Goal: Complete application form

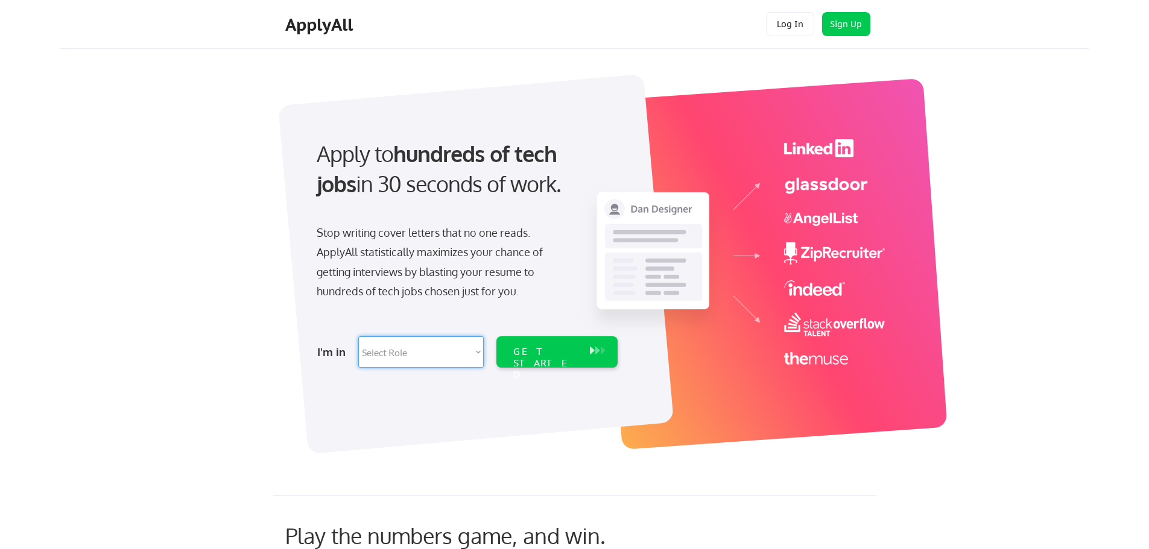
click at [452, 359] on select "Select Role Software Engineering Product Management Customer Success Sales UI/U…" at bounding box center [420, 352] width 125 height 31
select select ""marketing___comms""
click at [358, 337] on select "Select Role Software Engineering Product Management Customer Success Sales UI/U…" at bounding box center [420, 352] width 125 height 31
select select ""marketing___comms""
click at [553, 355] on div "GET STARTED" at bounding box center [545, 363] width 65 height 35
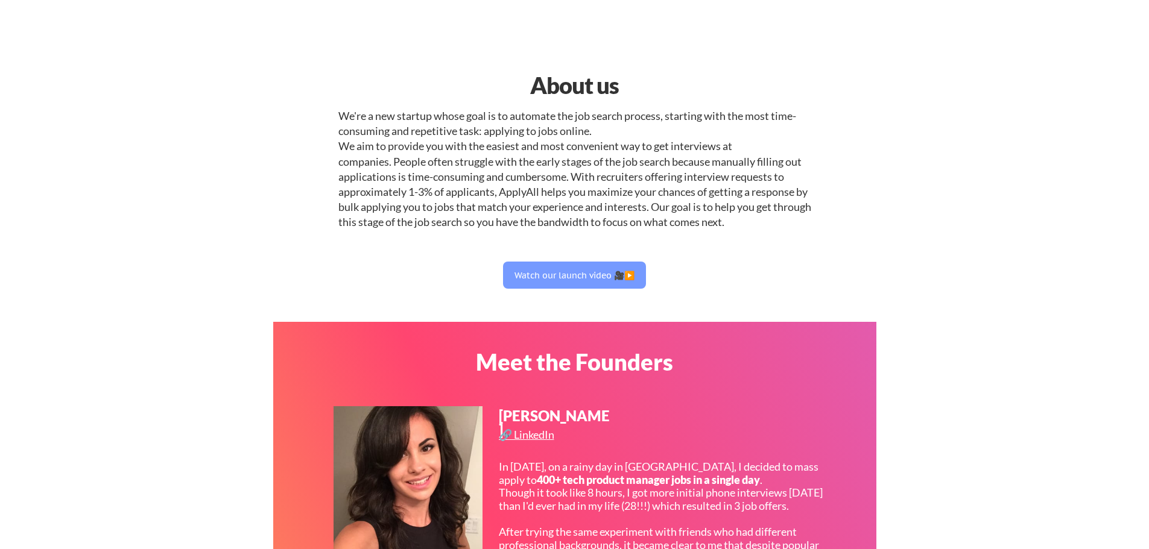
select select ""marketing___comms""
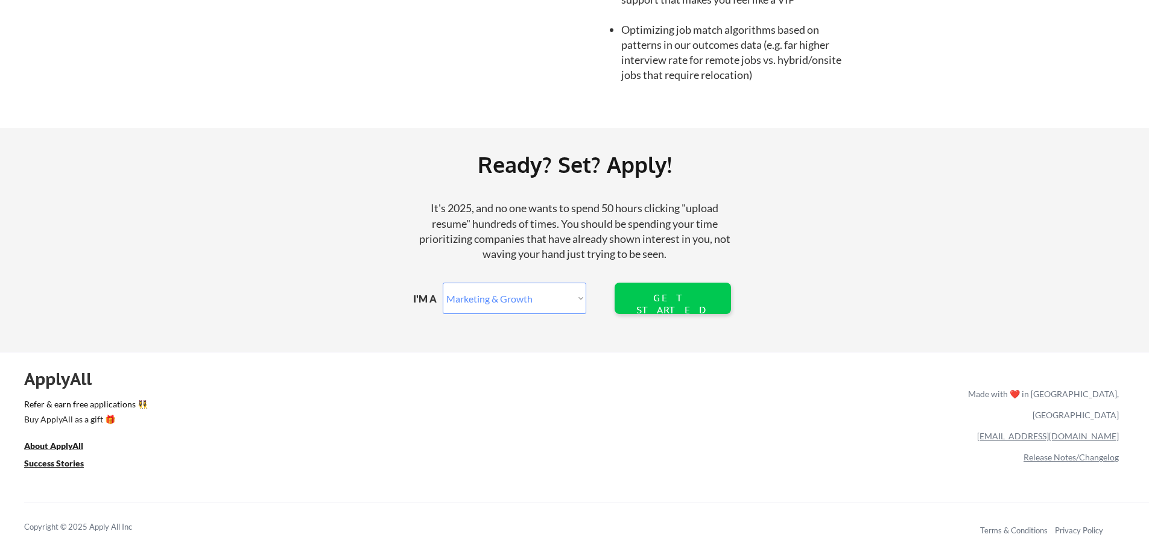
scroll to position [1327, 0]
click at [59, 464] on u "Success Stories" at bounding box center [54, 463] width 60 height 10
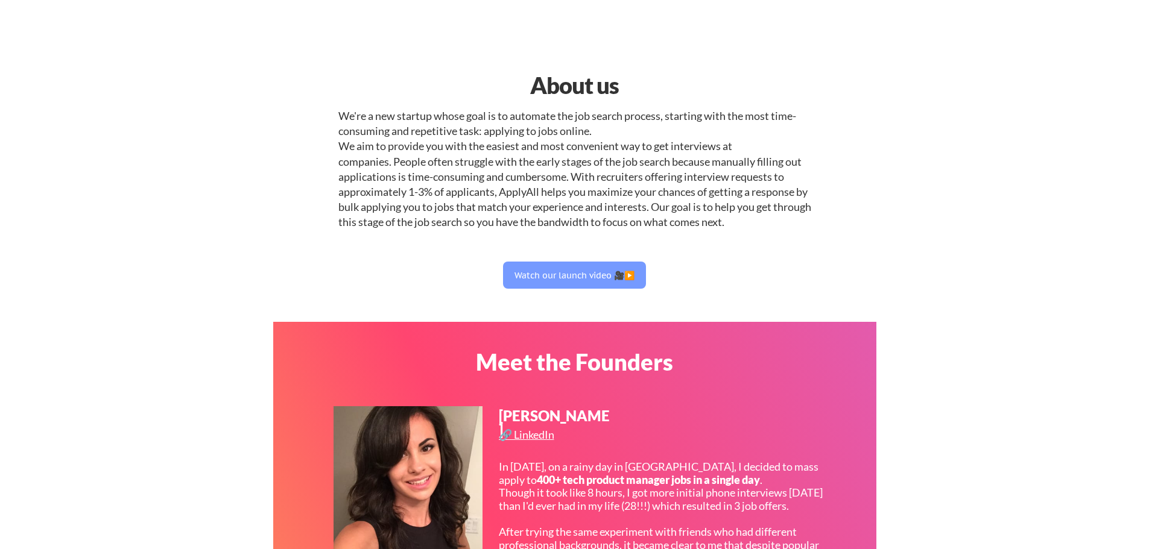
select select ""marketing___comms""
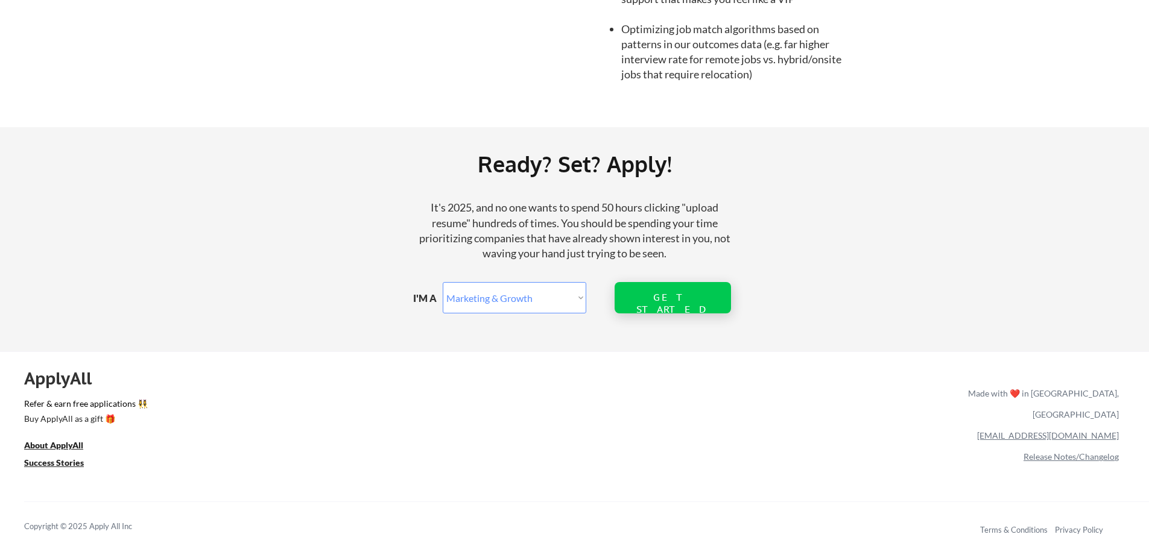
click at [685, 300] on div "GET STARTED" at bounding box center [672, 303] width 77 height 23
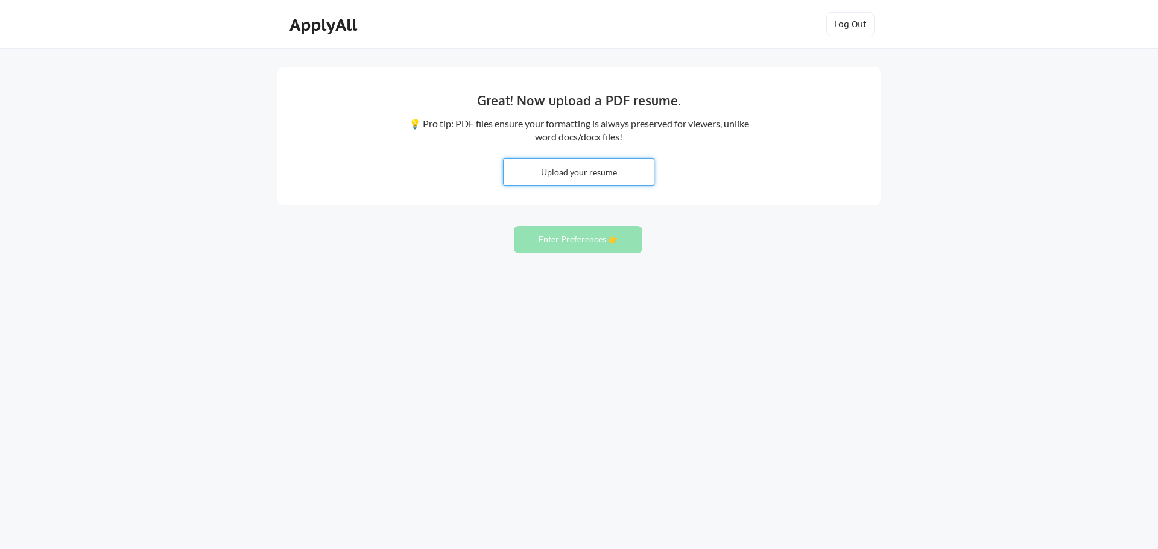
click at [581, 168] on input "file" at bounding box center [579, 172] width 150 height 26
type input "C:\fakepath\[PERSON_NAME].pdf"
click at [565, 242] on button "Enter Preferences 👉" at bounding box center [578, 239] width 128 height 27
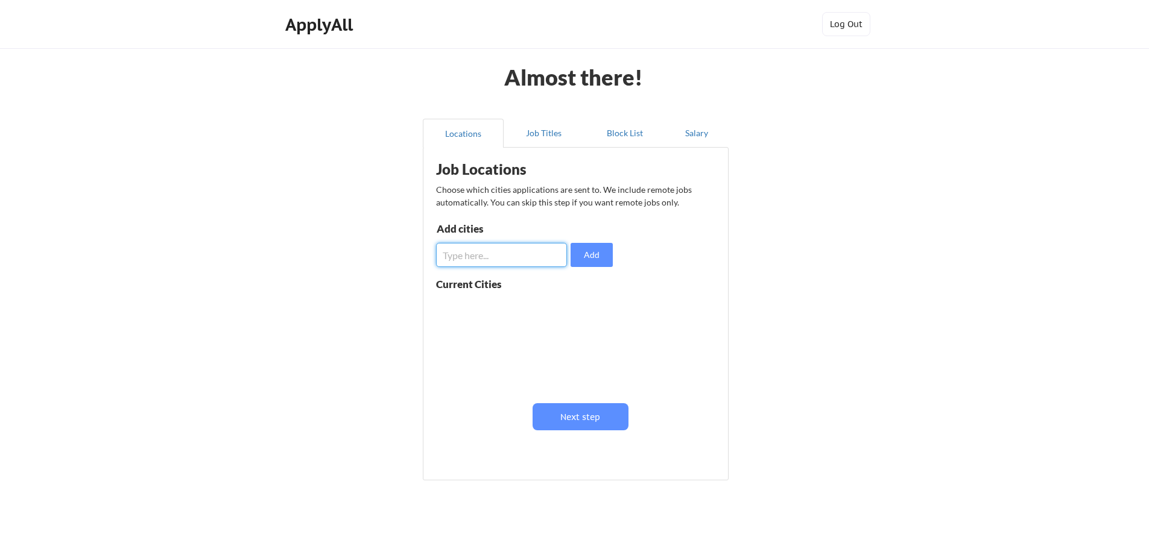
click at [471, 259] on input "input" at bounding box center [501, 255] width 131 height 24
type input "Los Angeles"
click at [478, 259] on input "input" at bounding box center [501, 255] width 131 height 24
type input "Irvine"
click at [473, 254] on input "input" at bounding box center [501, 255] width 131 height 24
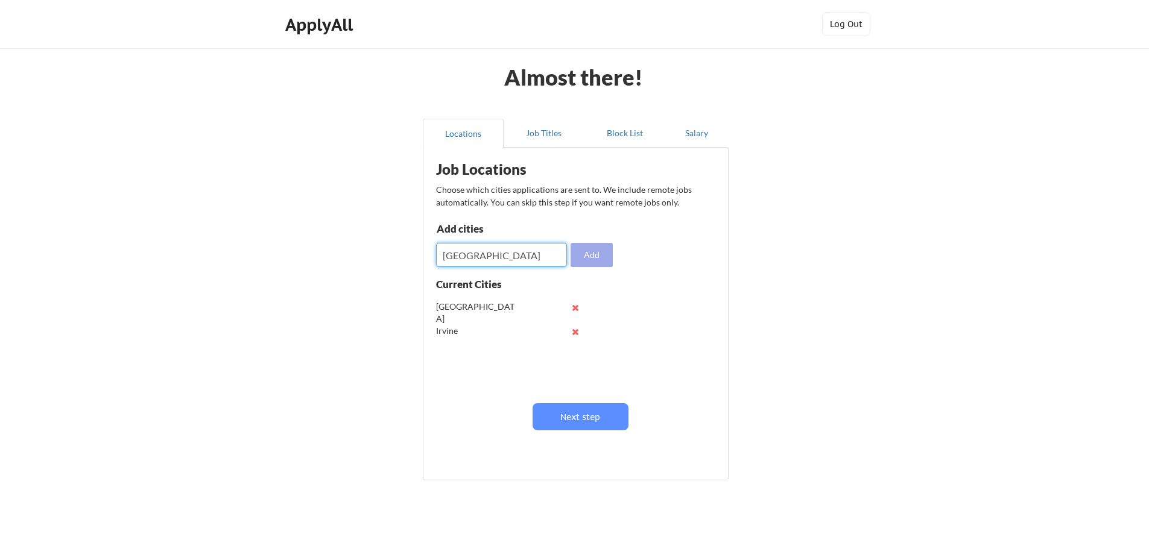
type input "Newport Beach"
click at [592, 258] on button "Add" at bounding box center [592, 255] width 42 height 24
click at [460, 252] on input "input" at bounding box center [501, 255] width 131 height 24
click at [572, 306] on button at bounding box center [575, 307] width 9 height 9
click at [476, 261] on input "input" at bounding box center [501, 255] width 131 height 24
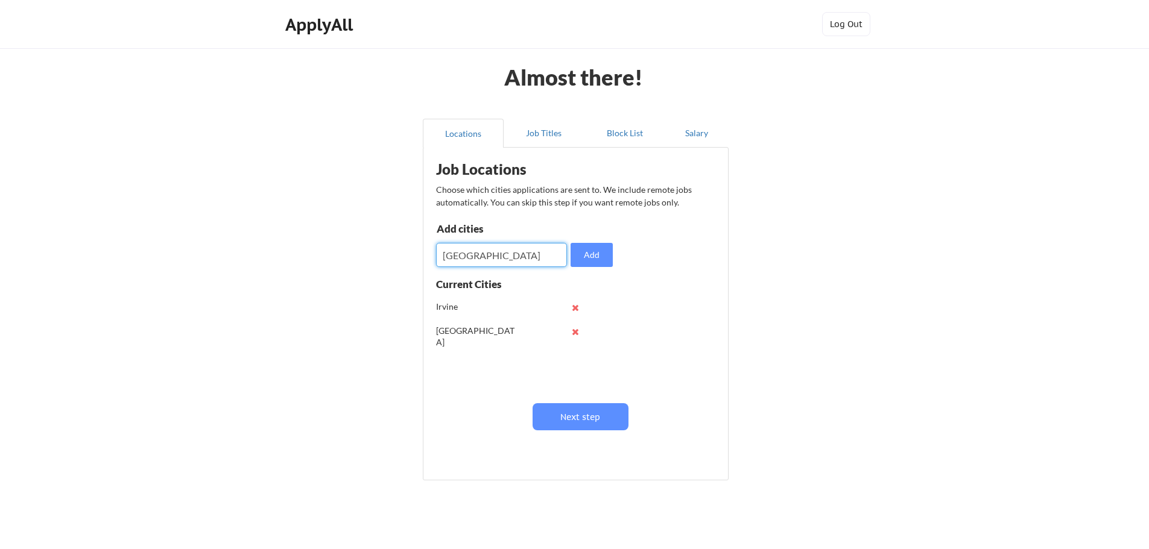
type input "Los Angeles County"
click at [476, 261] on input "input" at bounding box center [501, 255] width 131 height 24
type input "Orange County"
click at [546, 136] on button "Job Titles" at bounding box center [544, 133] width 81 height 29
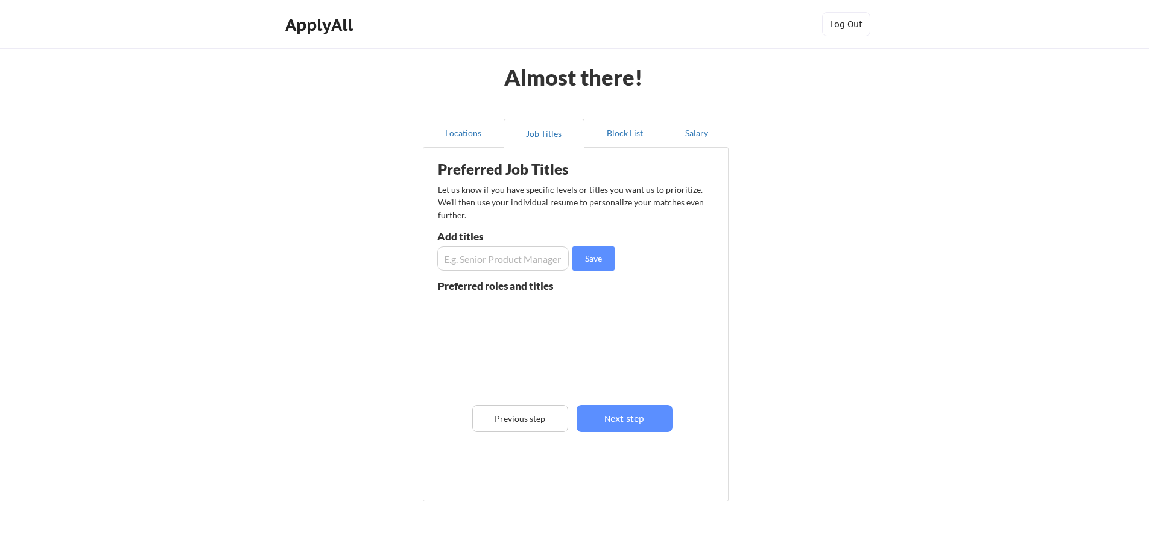
click at [499, 258] on input "input" at bounding box center [502, 259] width 131 height 24
type input "Chief Marketing Officer"
click at [499, 256] on input "input" at bounding box center [502, 259] width 131 height 24
type input "Director of Marketing"
click at [499, 256] on input "input" at bounding box center [502, 259] width 131 height 24
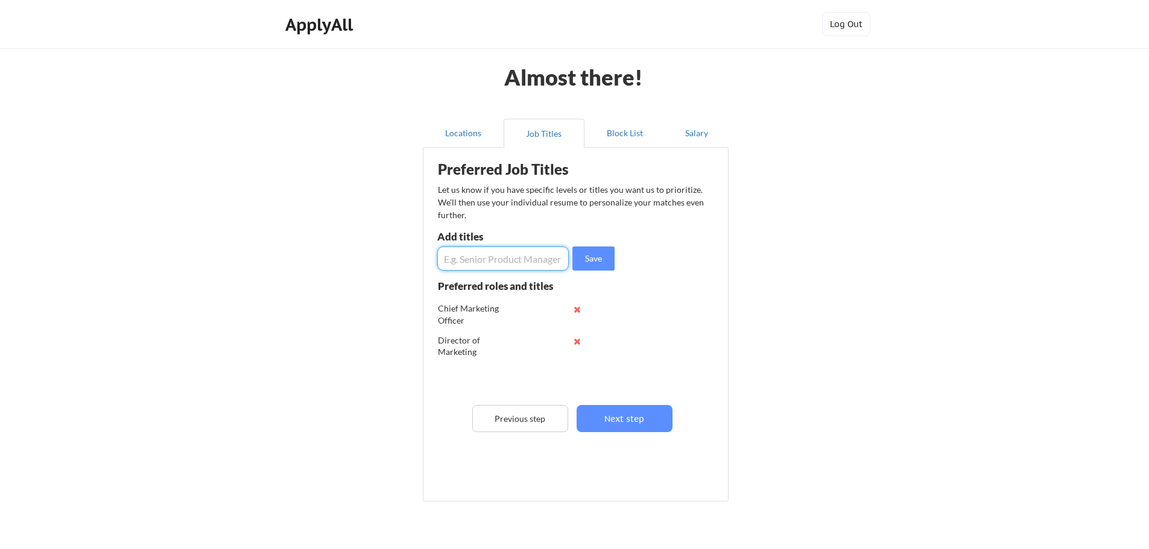
type input "E"
type input "Vice President of Marketing"
click at [629, 131] on button "Block List" at bounding box center [624, 133] width 81 height 29
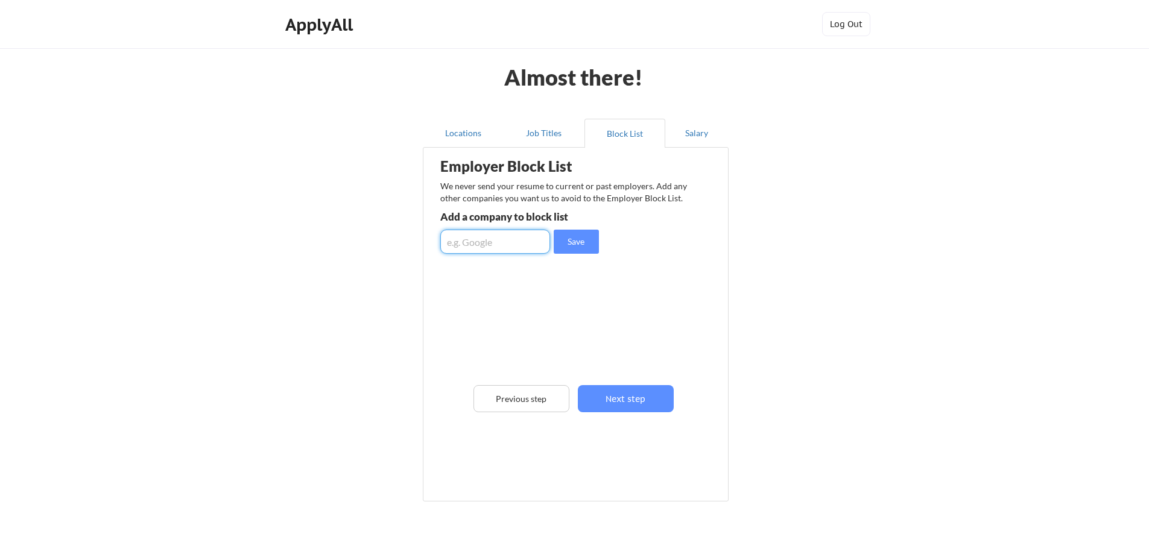
click at [458, 244] on input "input" at bounding box center [495, 242] width 110 height 24
click at [619, 396] on button "Next step" at bounding box center [626, 398] width 96 height 27
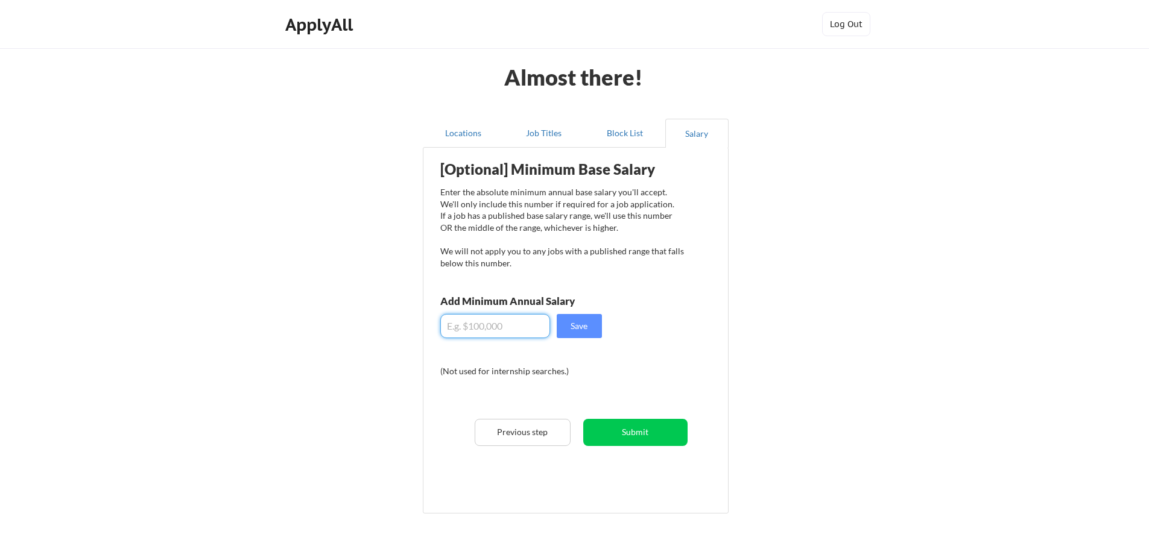
click at [516, 329] on input "input" at bounding box center [495, 326] width 110 height 24
click at [457, 326] on input "input" at bounding box center [495, 326] width 110 height 24
type input "$175,000"
click at [574, 332] on button "Save" at bounding box center [579, 326] width 45 height 24
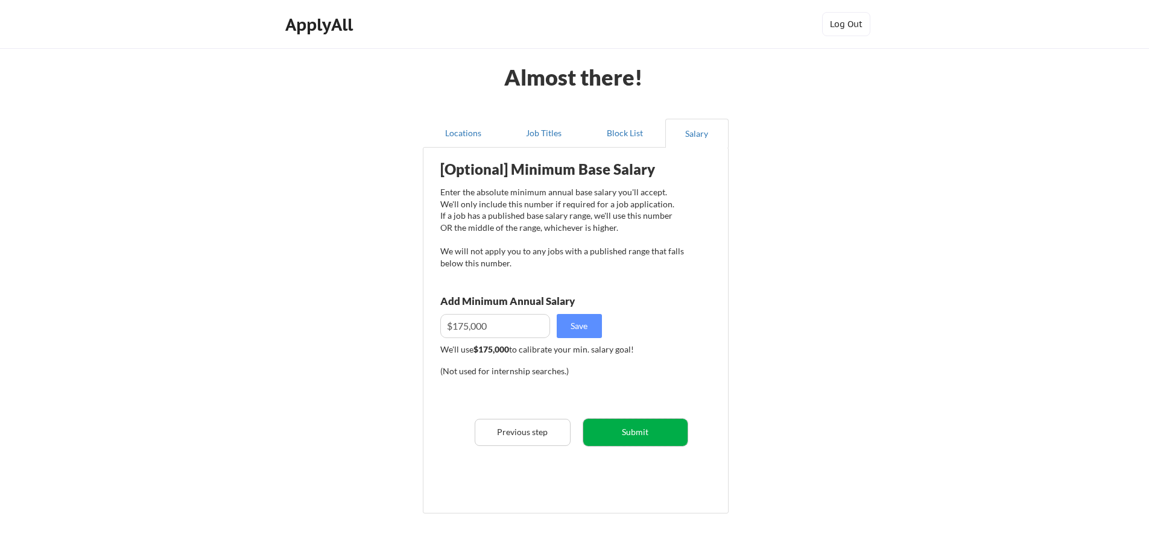
click at [642, 434] on button "Submit" at bounding box center [635, 432] width 104 height 27
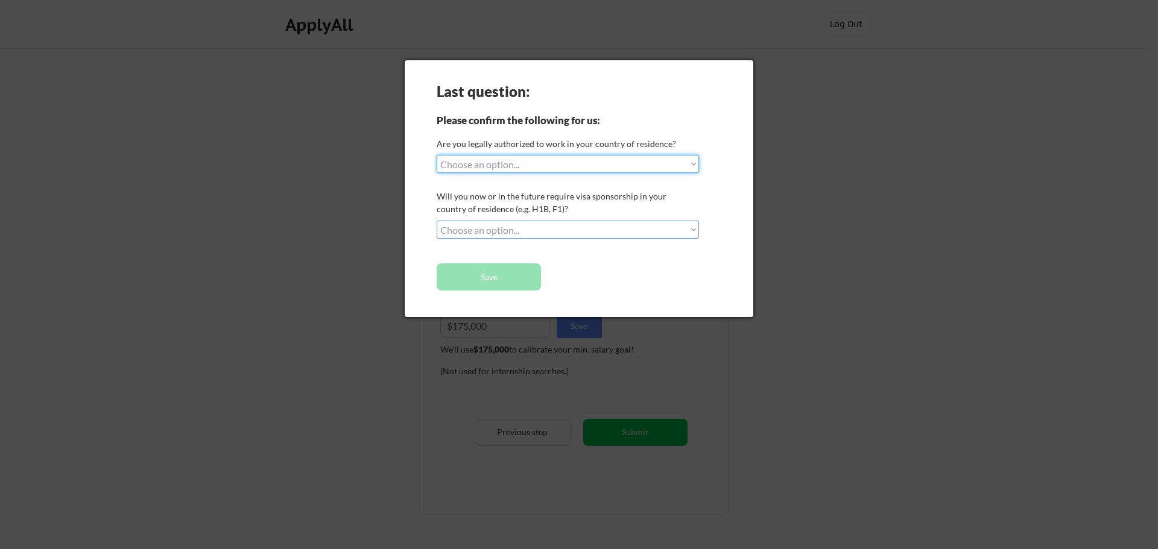
click at [572, 168] on select "Choose an option... Yes, I am a US Citizen Yes, I am a Canadian Citizen Yes, I …" at bounding box center [568, 164] width 262 height 18
select select ""yes__i_am_a_us_citizen""
click at [437, 155] on select "Choose an option... Yes, I am a US Citizen Yes, I am a Canadian Citizen Yes, I …" at bounding box center [568, 164] width 262 height 18
click at [569, 229] on select "Choose an option... No, I will not need sponsorship Yes, I will need sponsorship" at bounding box center [568, 230] width 262 height 18
select select ""no__i_will_not_need_sponsorship""
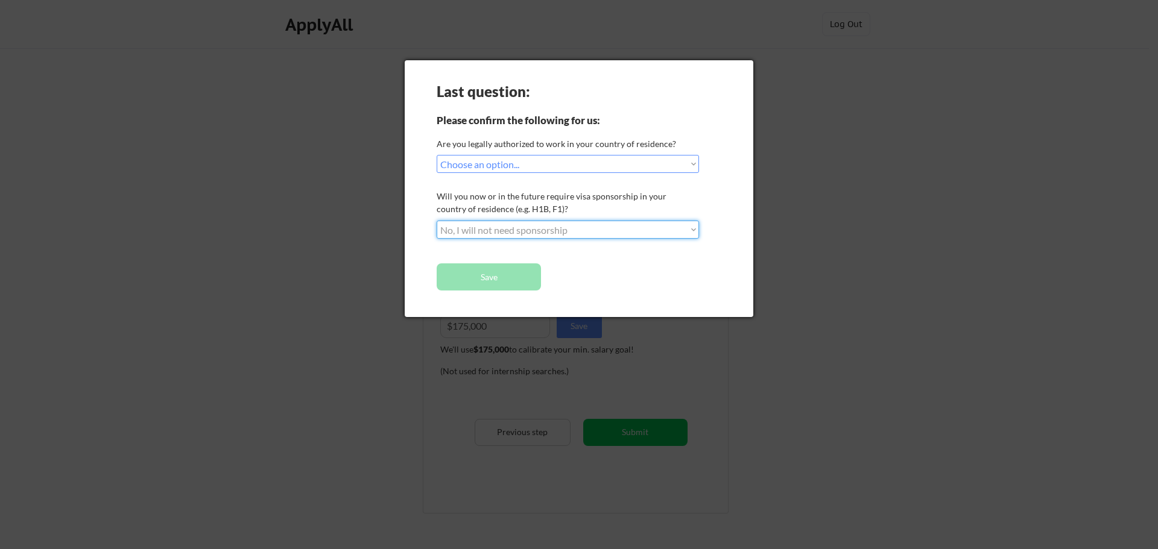
click at [437, 221] on select "Choose an option... No, I will not need sponsorship Yes, I will need sponsorship" at bounding box center [568, 230] width 262 height 18
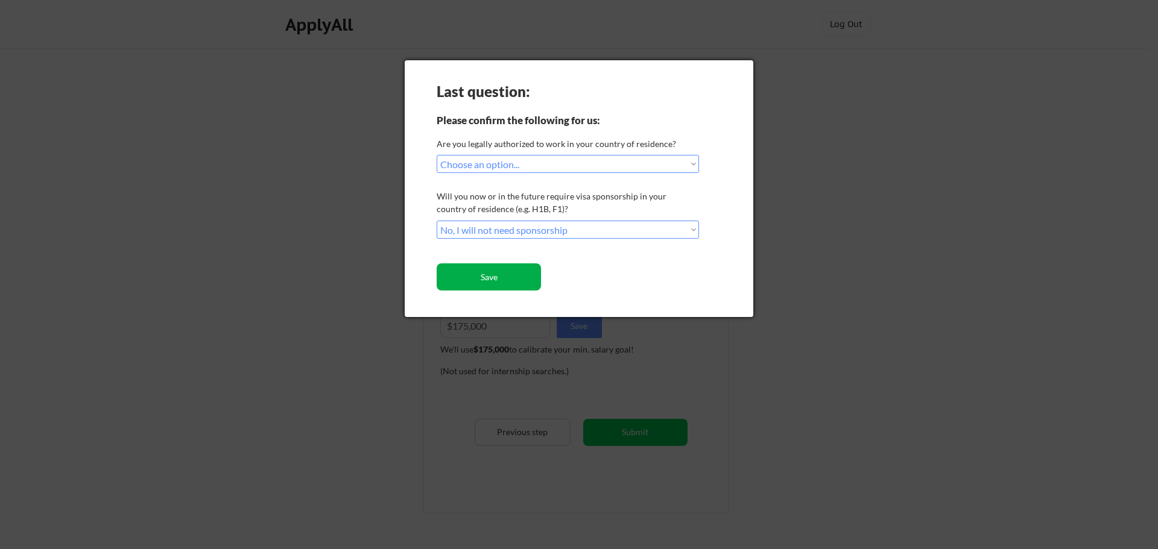
drag, startPoint x: 487, startPoint y: 279, endPoint x: 609, endPoint y: 300, distance: 124.1
click at [487, 279] on button "Save" at bounding box center [489, 277] width 104 height 27
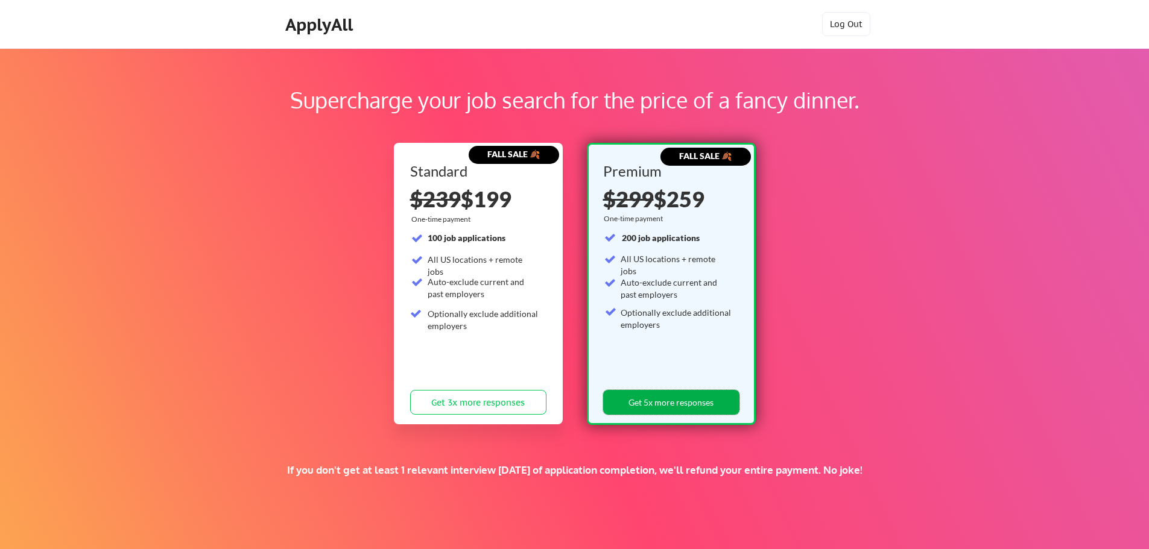
click at [665, 406] on button "Get 5x more responses" at bounding box center [671, 402] width 136 height 25
